Goal: Task Accomplishment & Management: Manage account settings

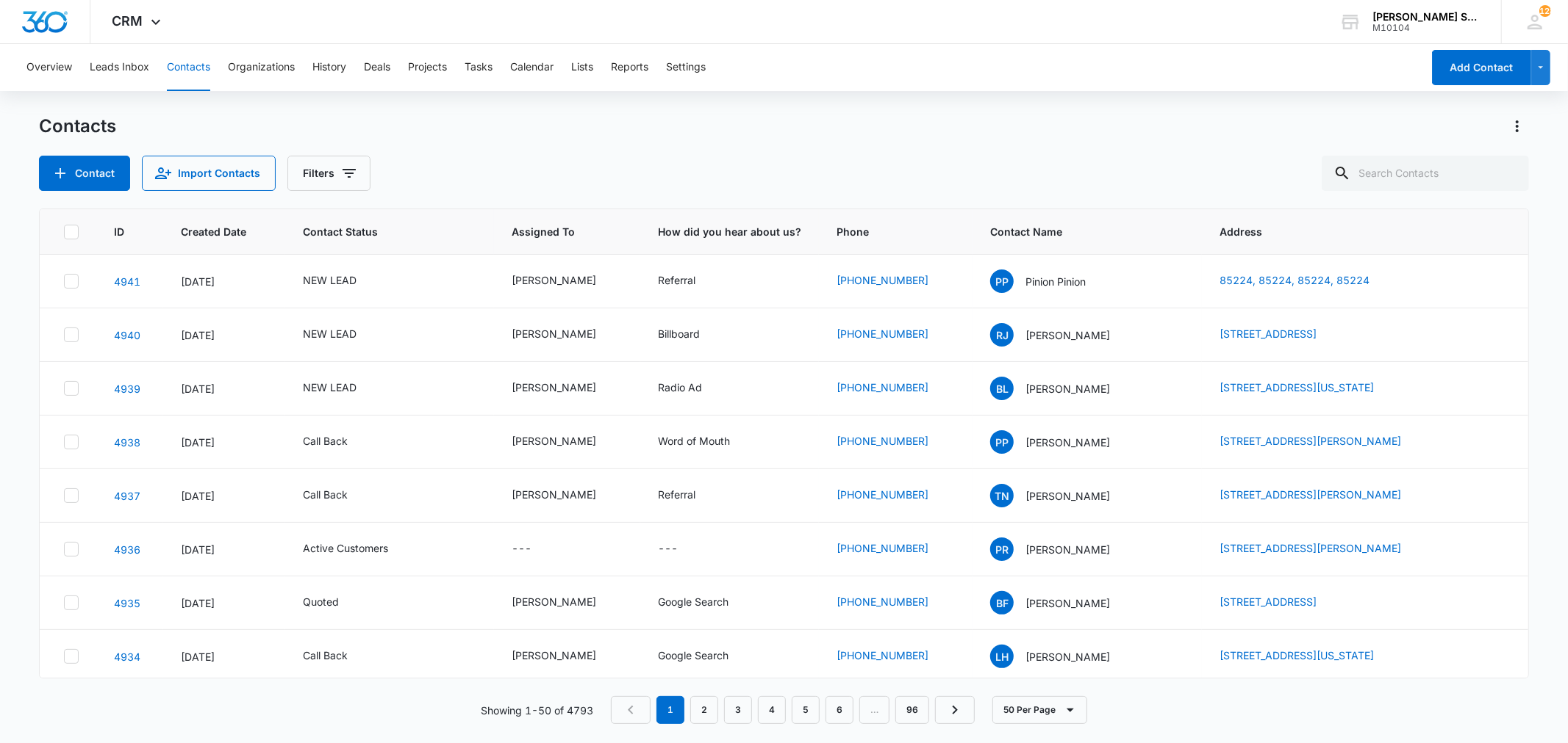
click at [481, 128] on div "Contacts" at bounding box center [783, 126] width 1489 height 23
click at [343, 383] on div "NEW LEAD" at bounding box center [330, 387] width 54 height 16
click at [346, 292] on icon "Remove NEW LEAD" at bounding box center [346, 293] width 10 height 11
type input "un"
click at [324, 375] on p "Not Interested - Undesireable" at bounding box center [314, 368] width 42 height 61
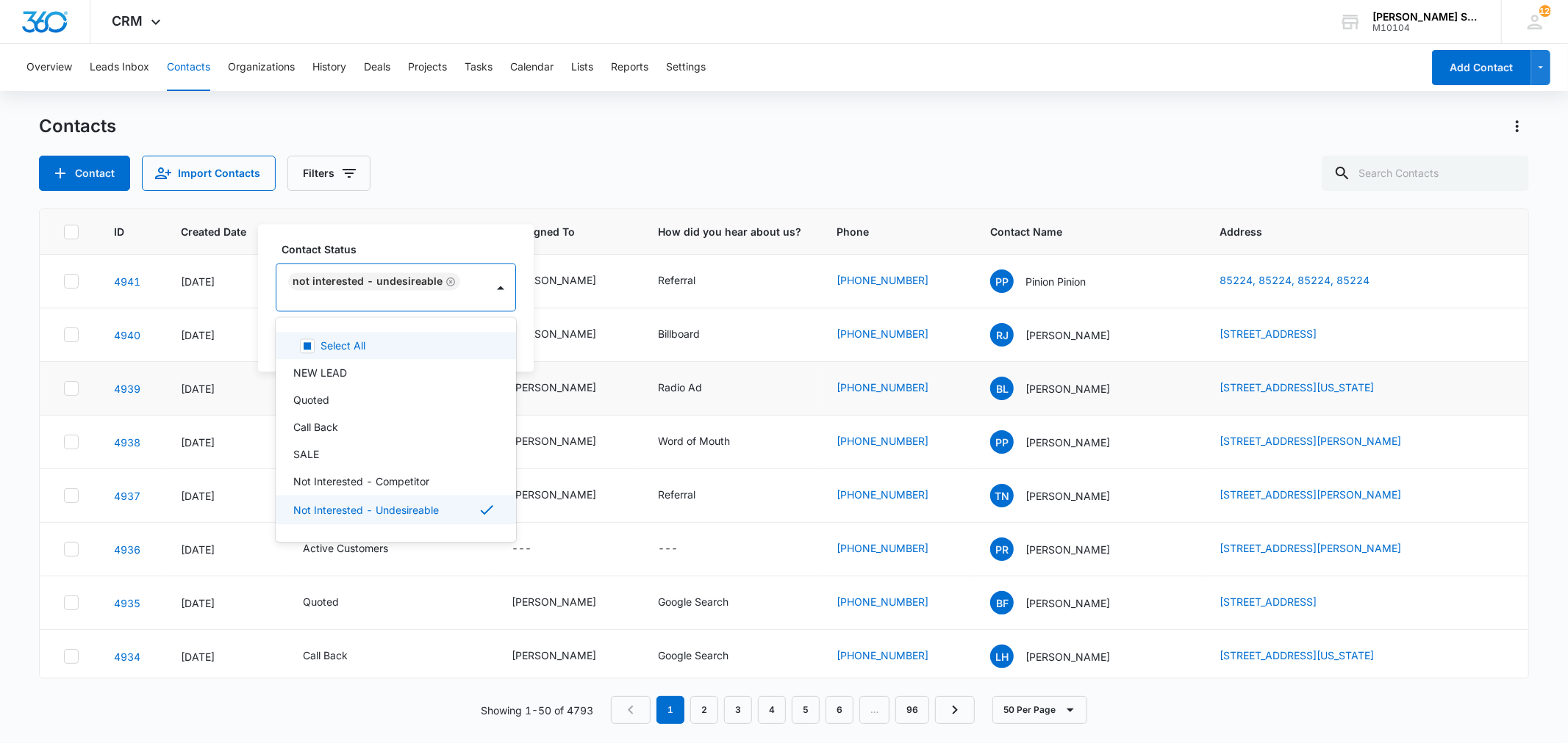
click at [522, 335] on div "Contact Status option Not Interested - Undesireable, selected. 15 results avail…" at bounding box center [395, 298] width 275 height 148
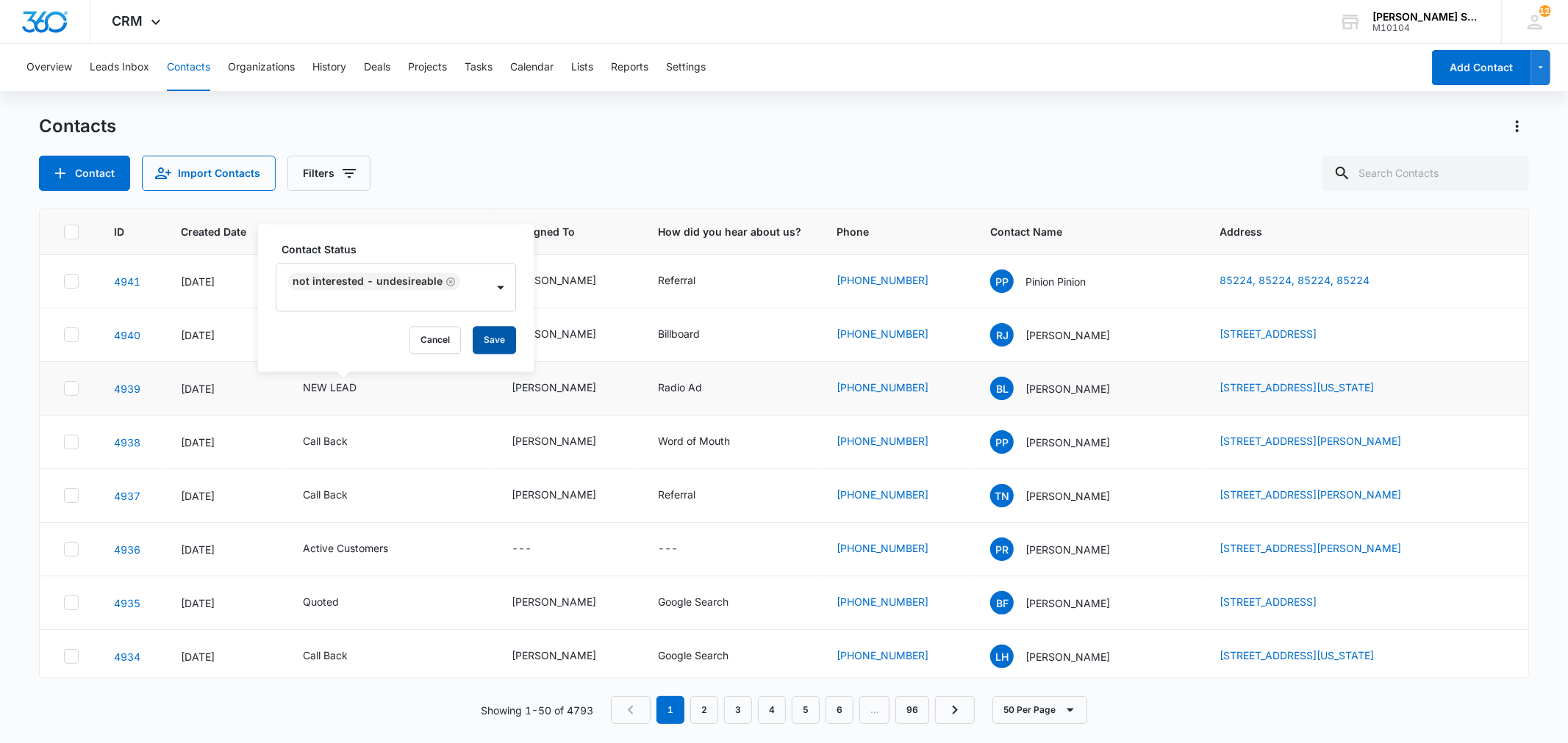
click at [484, 335] on button "Save" at bounding box center [494, 340] width 43 height 28
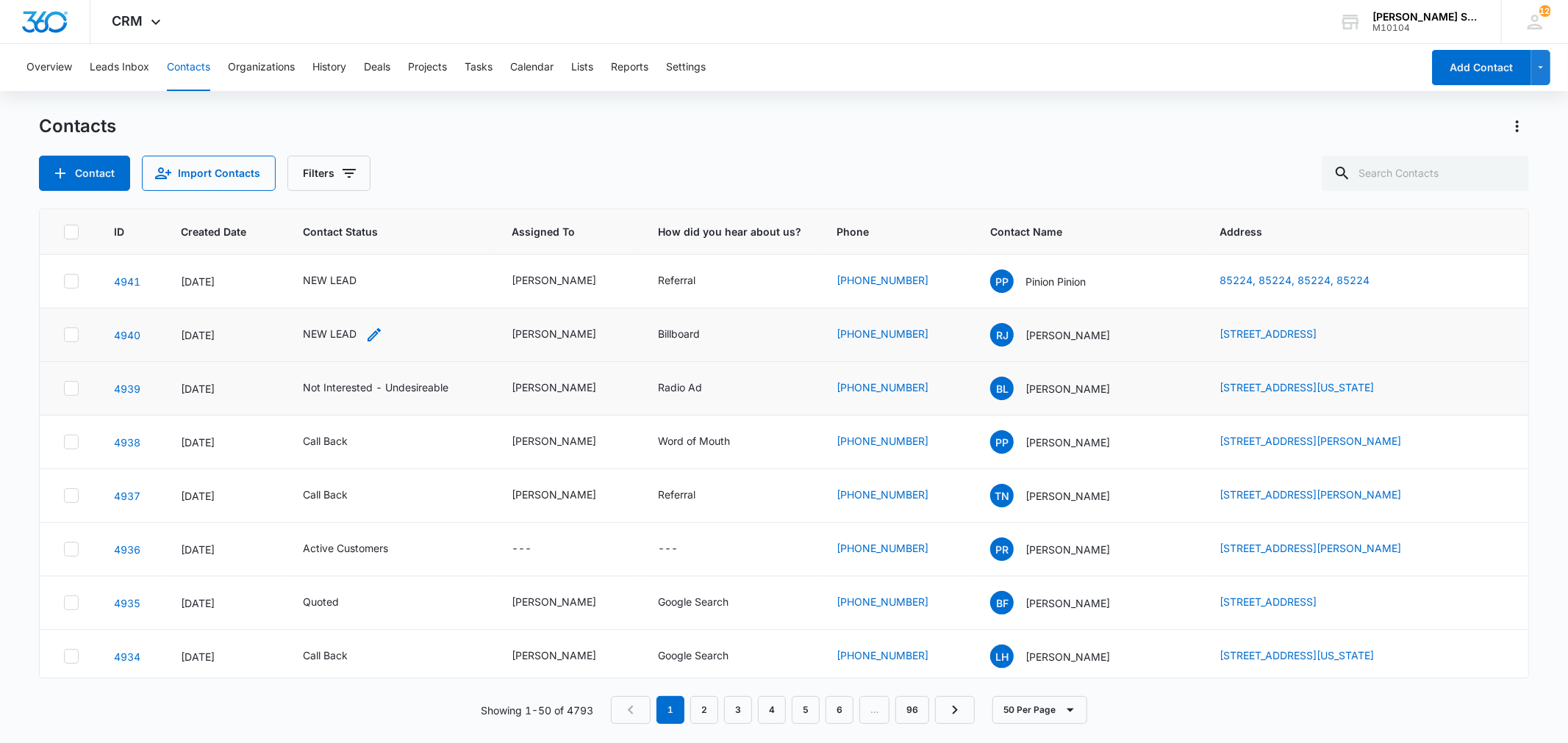
click at [347, 329] on div "NEW LEAD" at bounding box center [330, 334] width 54 height 16
click at [348, 239] on icon "Remove NEW LEAD" at bounding box center [346, 240] width 10 height 11
type input "un"
click at [326, 312] on p "Not Interested - Undesireable" at bounding box center [314, 314] width 42 height 61
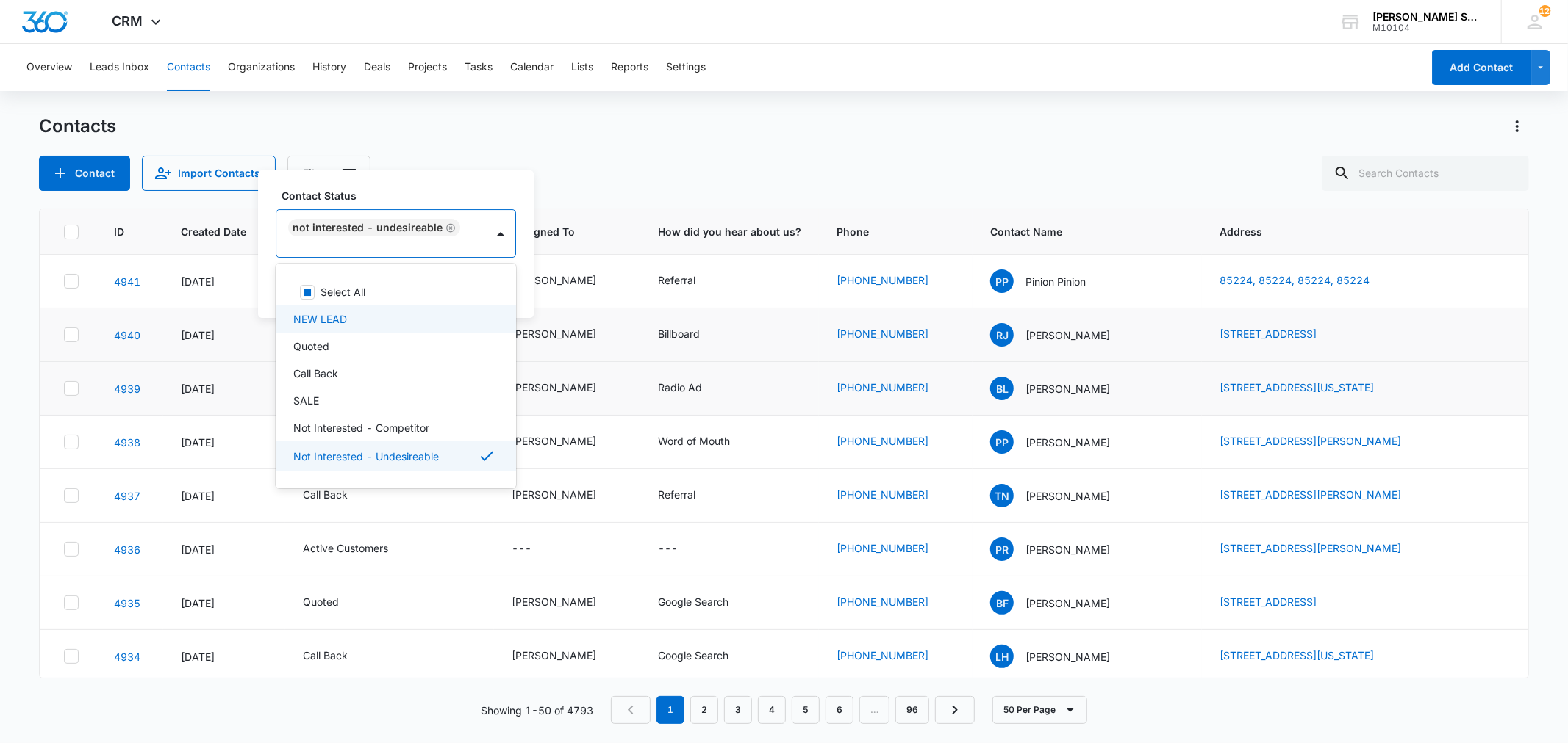
click at [520, 305] on div "Contact Status option Not Interested - Undesireable, selected. 15 results avail…" at bounding box center [395, 243] width 275 height 148
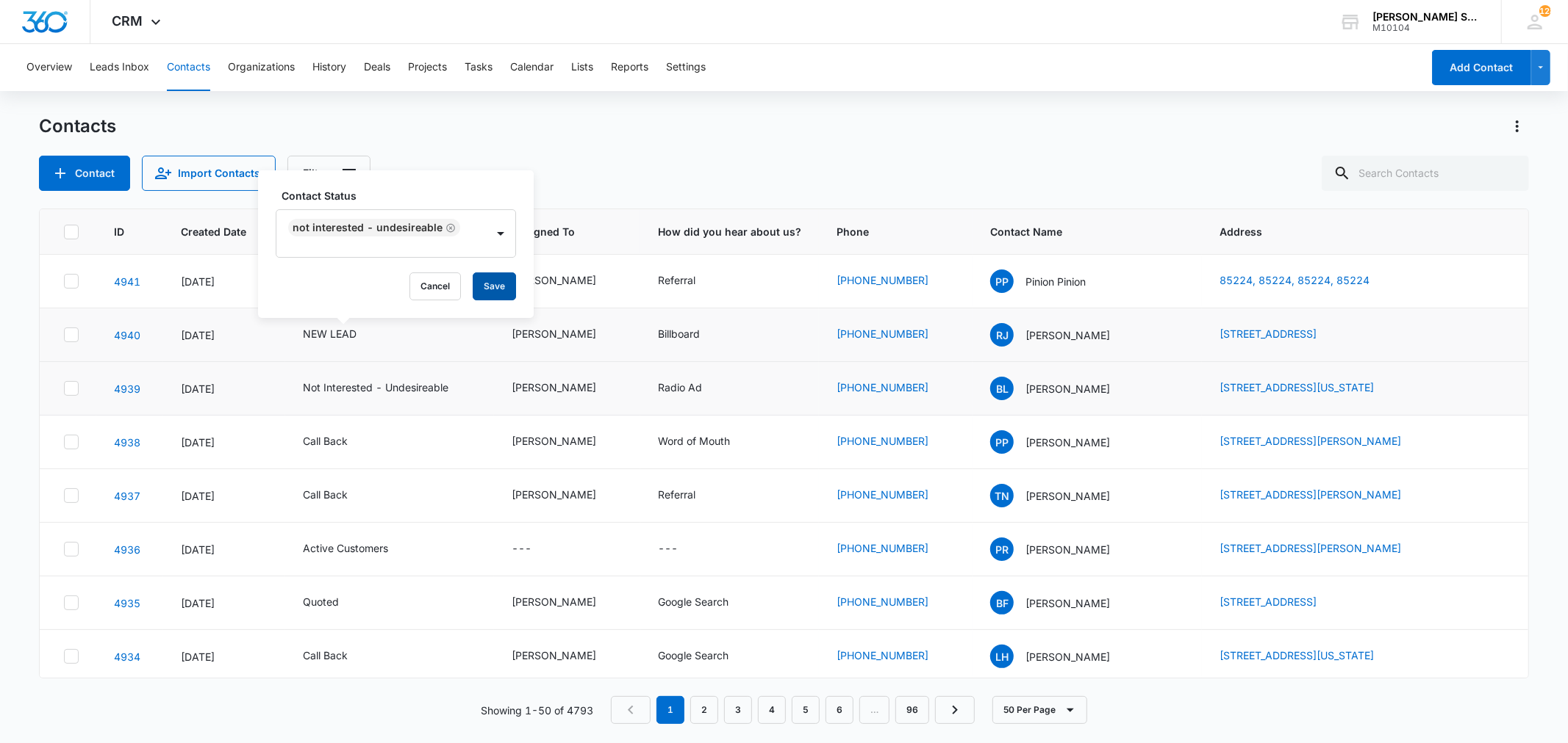
click at [487, 293] on button "Save" at bounding box center [494, 286] width 43 height 28
click at [357, 281] on div "NEW LEAD" at bounding box center [343, 281] width 80 height 17
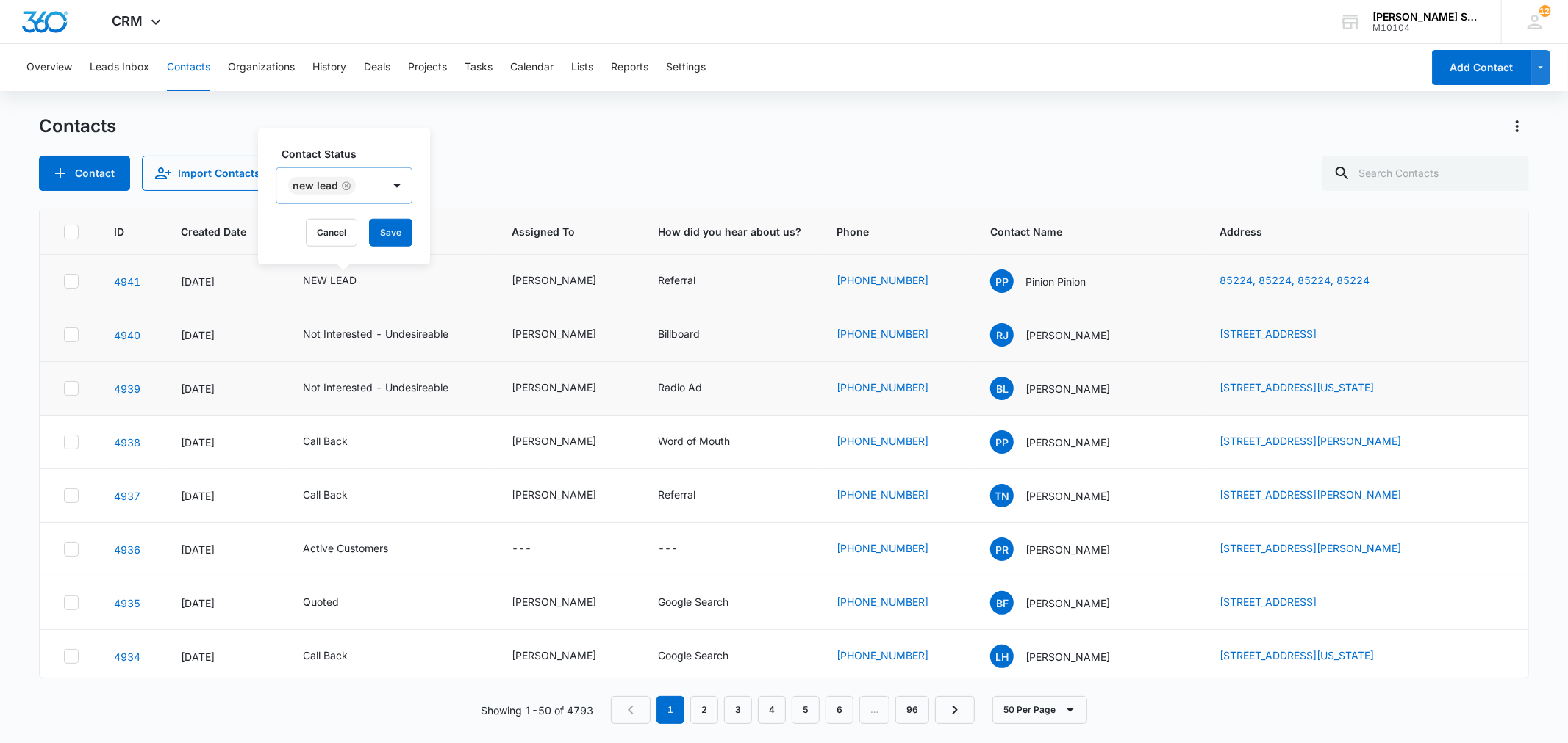
click at [346, 189] on icon "Remove NEW LEAD" at bounding box center [346, 186] width 9 height 9
type input "un"
click at [318, 244] on p "Not Interested - Undesireable" at bounding box center [314, 261] width 42 height 61
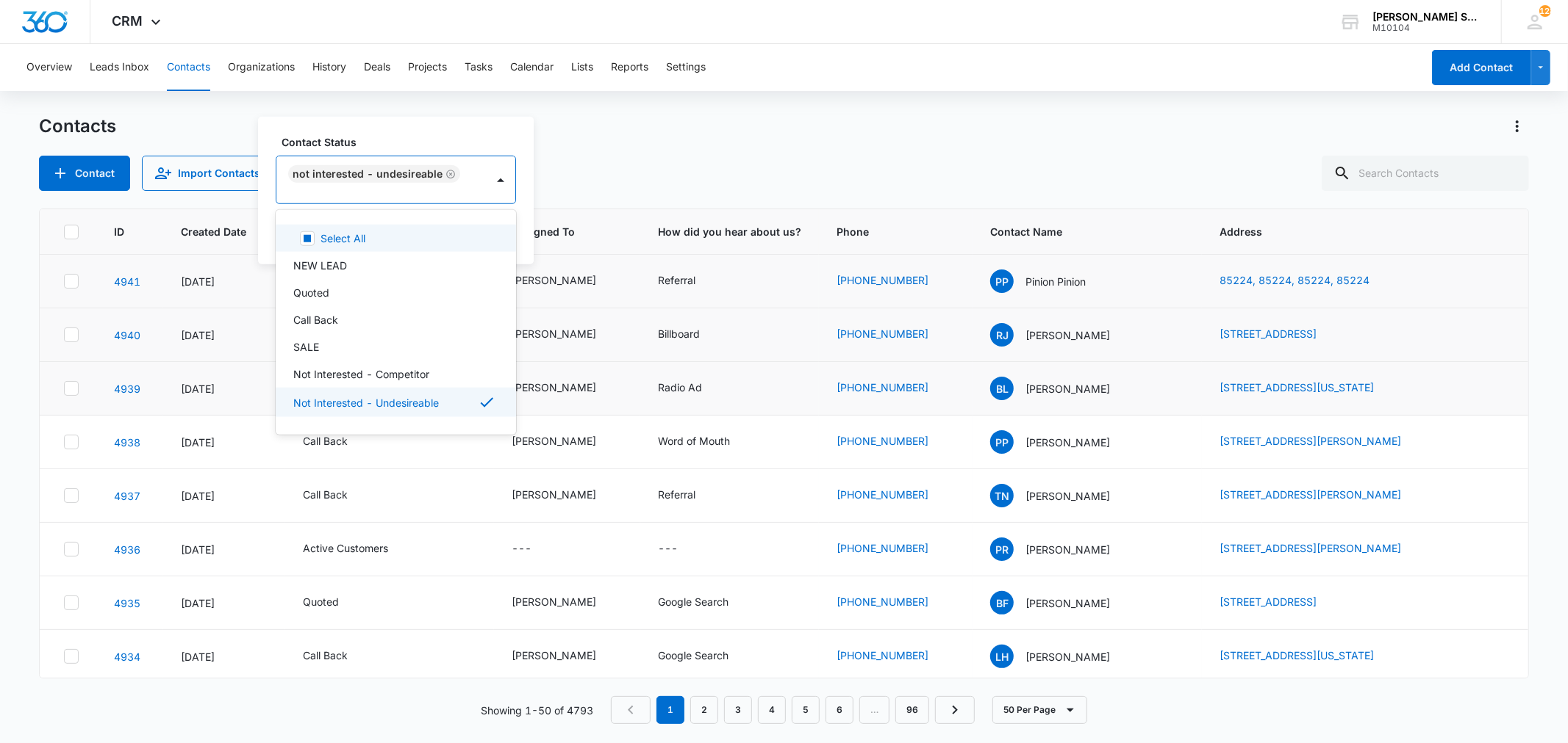
click at [521, 221] on div "Contact Status option Not Interested - Undesireable, selected. 15 results avail…" at bounding box center [395, 190] width 275 height 148
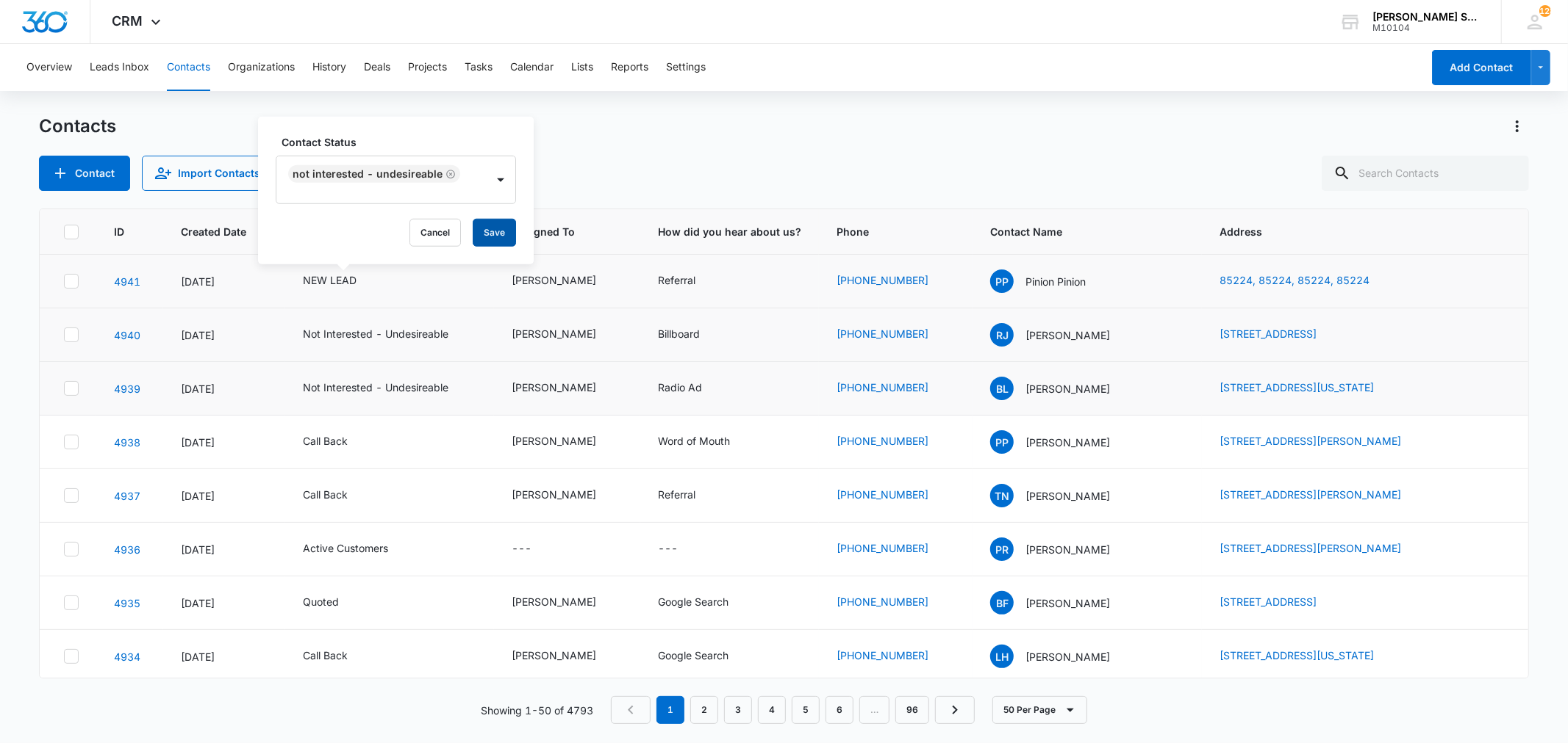
click at [501, 224] on button "Save" at bounding box center [494, 233] width 43 height 28
